Goal: Task Accomplishment & Management: Manage account settings

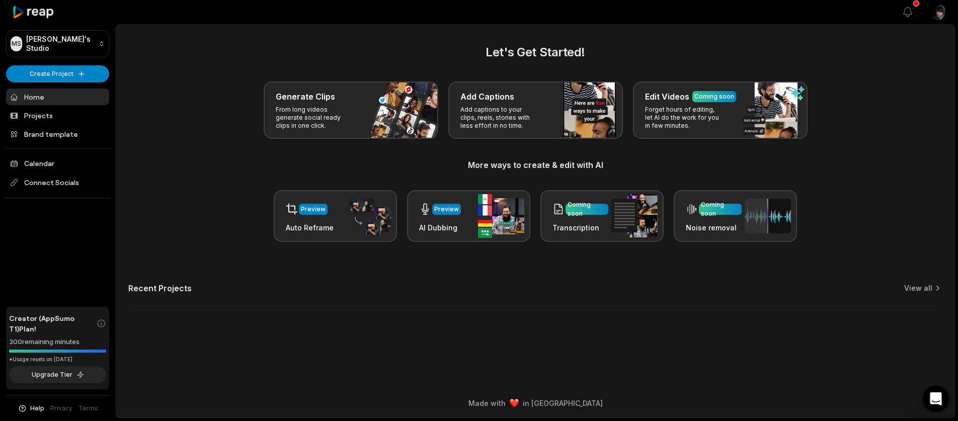
click at [931, 391] on div "Open Intercom Messenger" at bounding box center [936, 399] width 27 height 27
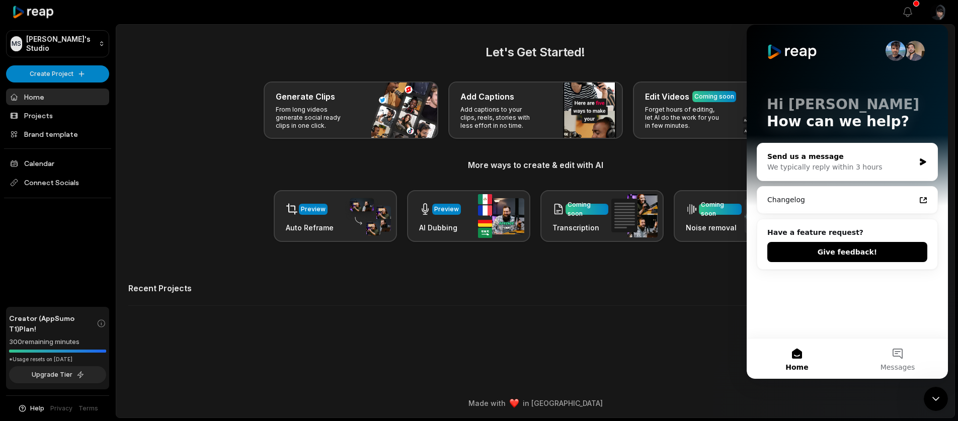
click at [798, 165] on div "We typically reply within 3 hours" at bounding box center [840, 167] width 147 height 11
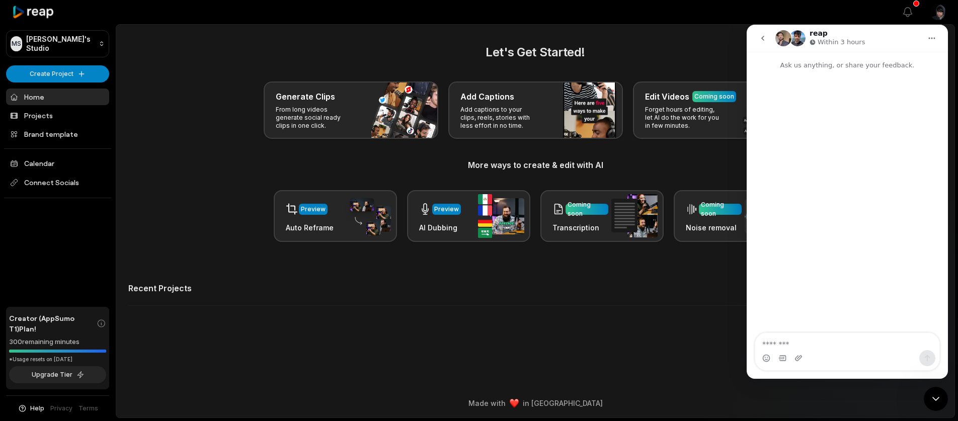
click at [793, 344] on textarea "Message…" at bounding box center [847, 341] width 184 height 17
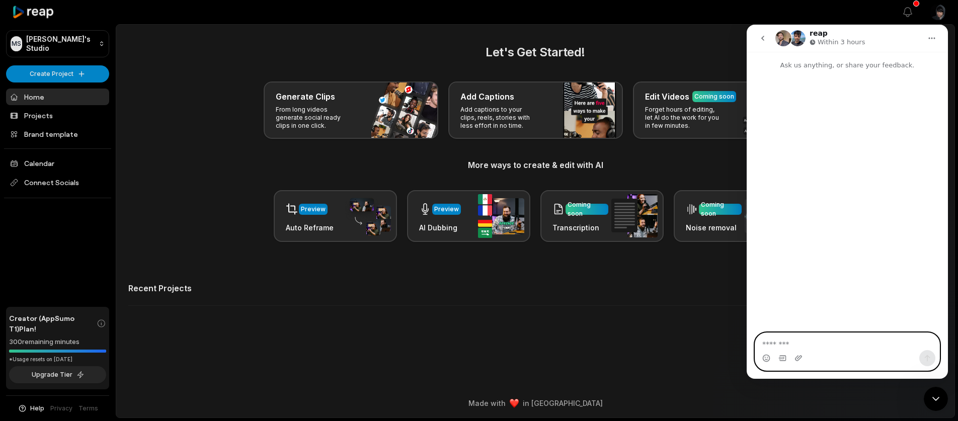
click at [788, 347] on textarea "Message…" at bounding box center [847, 341] width 184 height 17
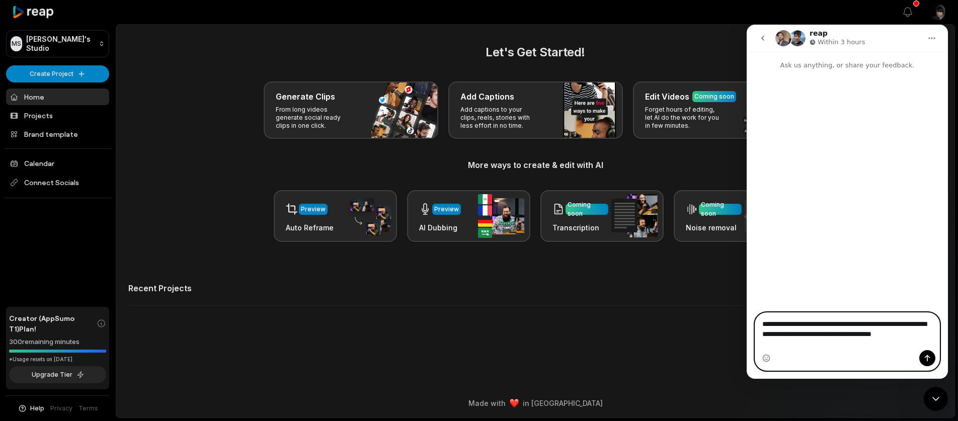
type textarea "**********"
click at [806, 341] on textarea "**********" at bounding box center [847, 331] width 184 height 37
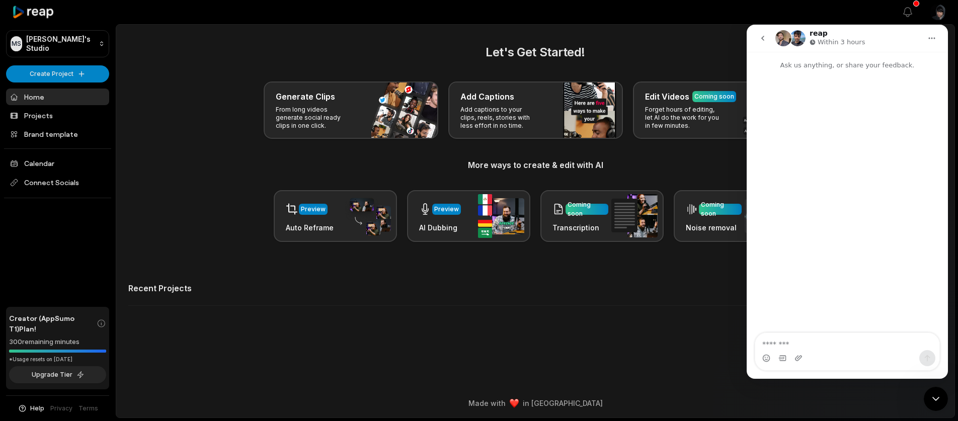
click at [671, 283] on div "Recent Projects View all" at bounding box center [535, 294] width 814 height 23
click at [933, 404] on icon "Close Intercom Messenger" at bounding box center [936, 399] width 12 height 12
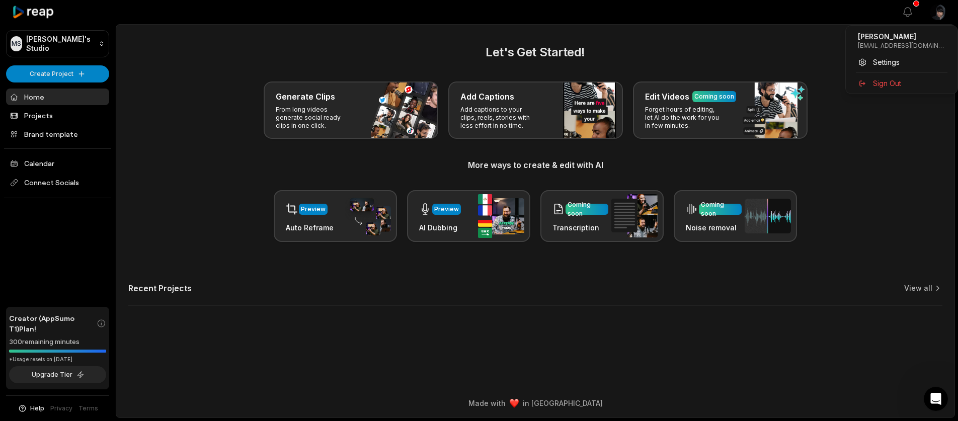
click at [935, 16] on html "MS [PERSON_NAME]'s Studio Create Project Home Projects Brand template Calendar …" at bounding box center [479, 210] width 958 height 421
click at [887, 56] on div "Settings" at bounding box center [902, 62] width 104 height 17
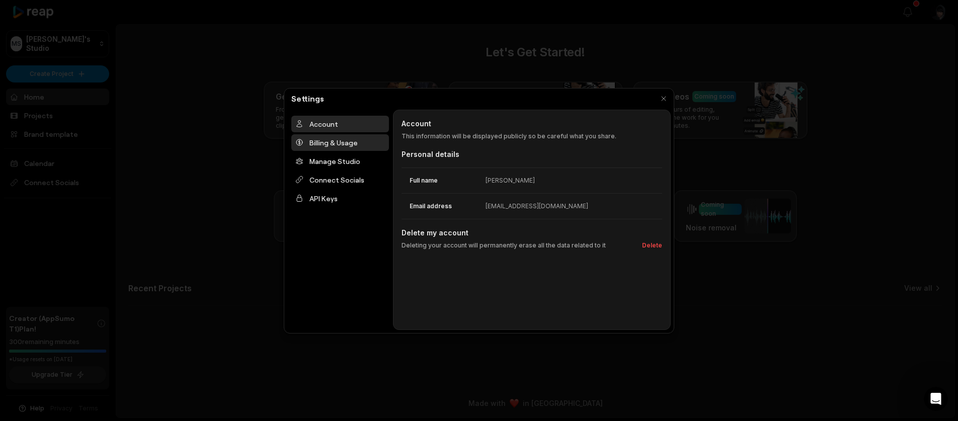
click at [360, 146] on div "Billing & Usage" at bounding box center [340, 142] width 98 height 17
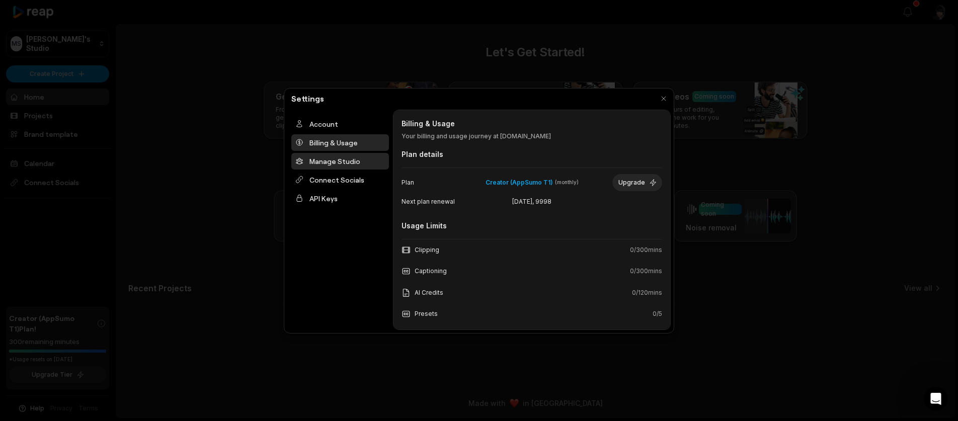
click at [354, 154] on div "Manage Studio" at bounding box center [340, 161] width 98 height 17
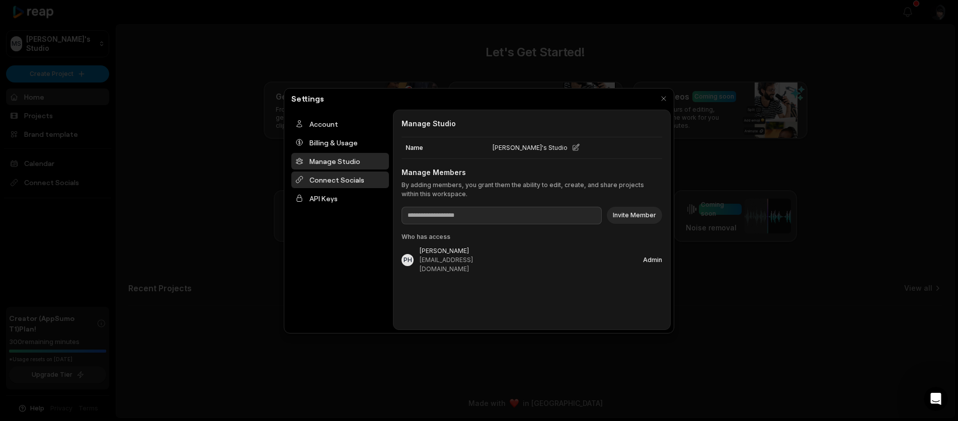
click at [330, 178] on div "Connect Socials" at bounding box center [340, 180] width 98 height 17
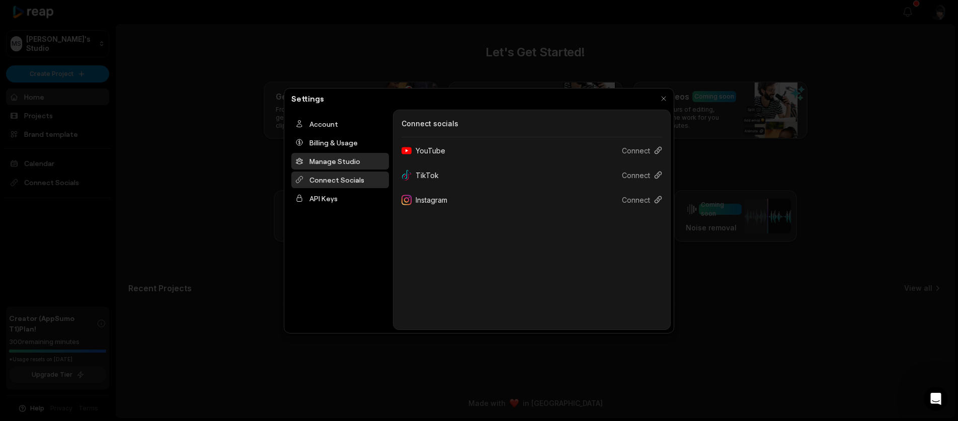
click at [338, 165] on div "Manage Studio" at bounding box center [340, 161] width 98 height 17
